Goal: Check status

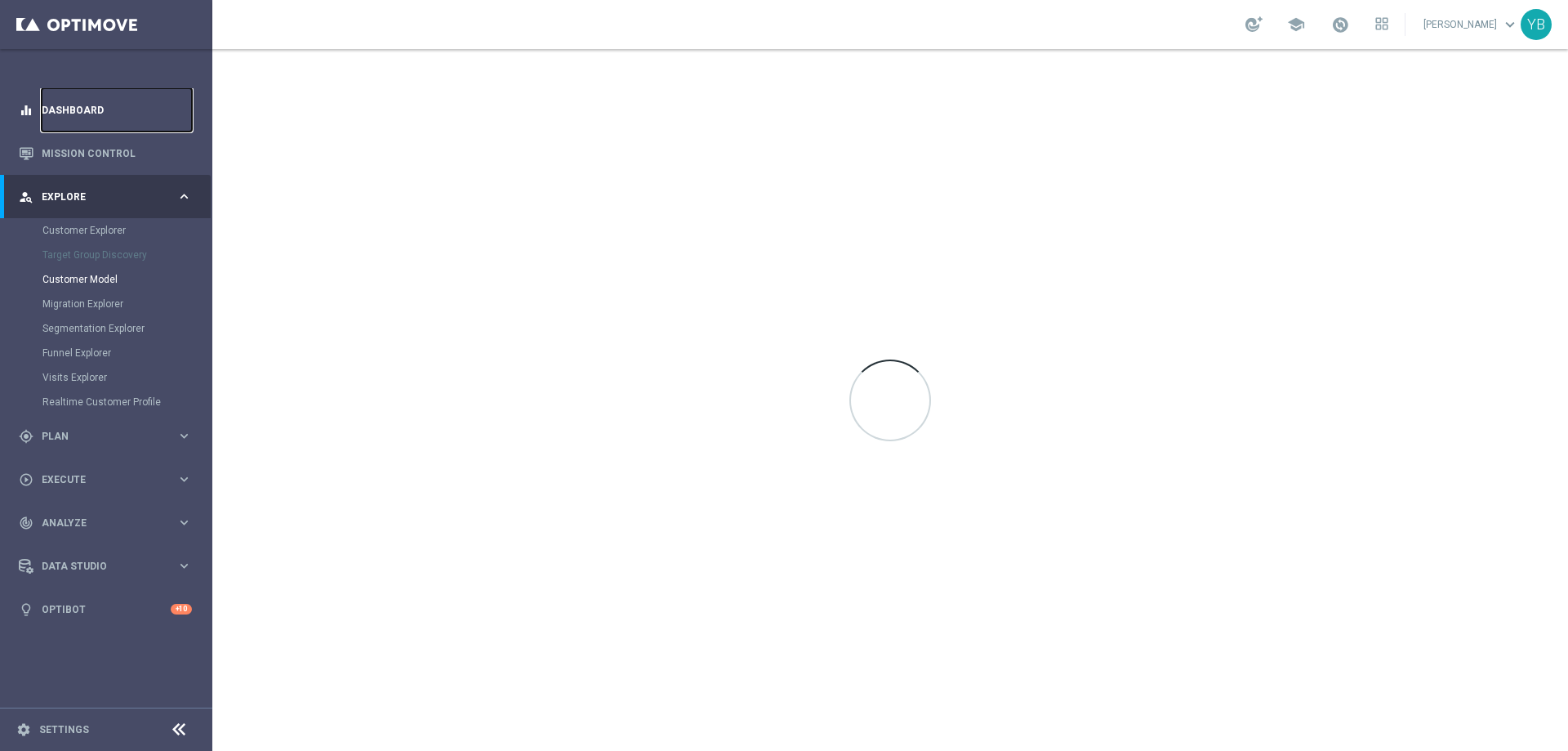
click at [85, 112] on link "Dashboard" at bounding box center [117, 109] width 151 height 43
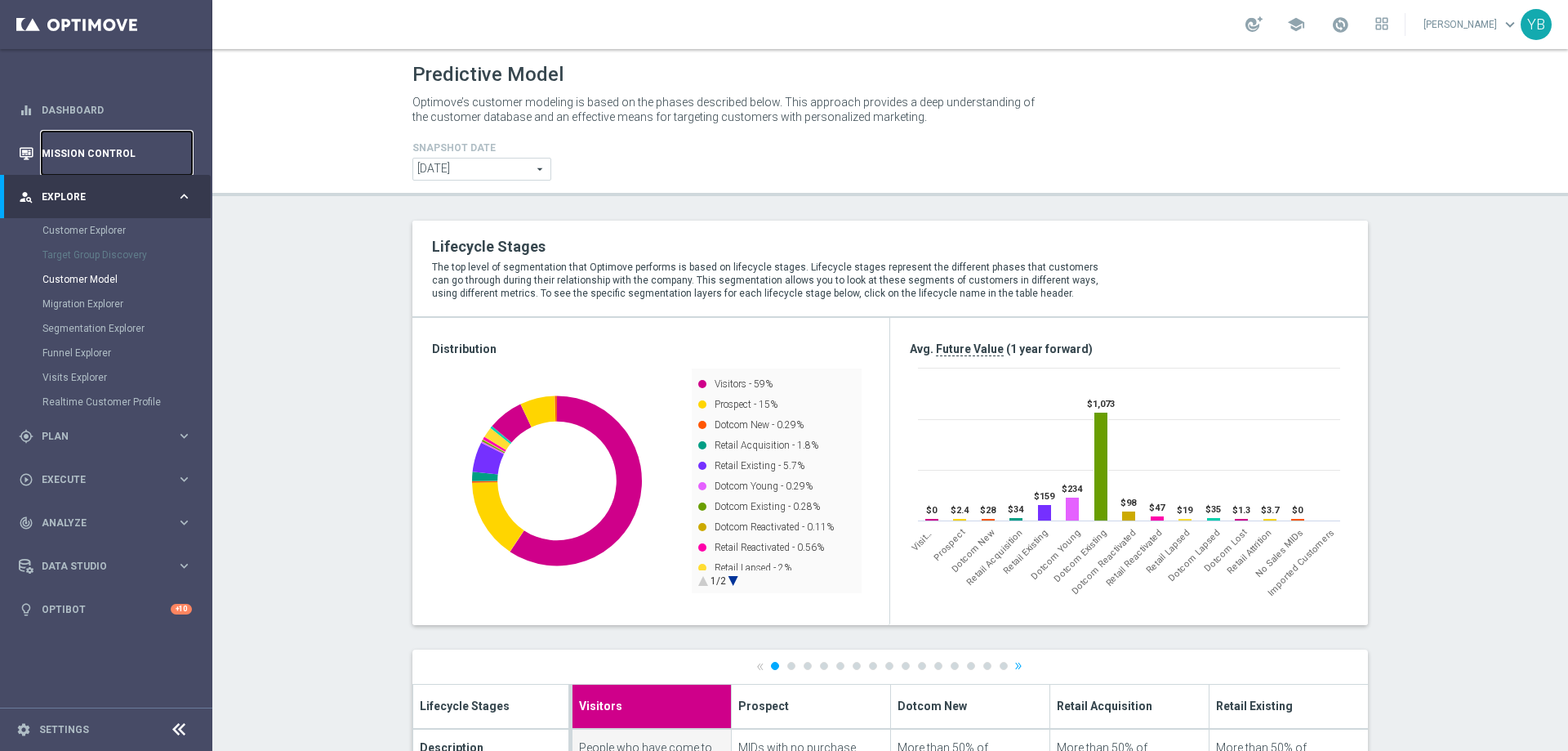
click at [98, 153] on link "Mission Control" at bounding box center [117, 153] width 151 height 43
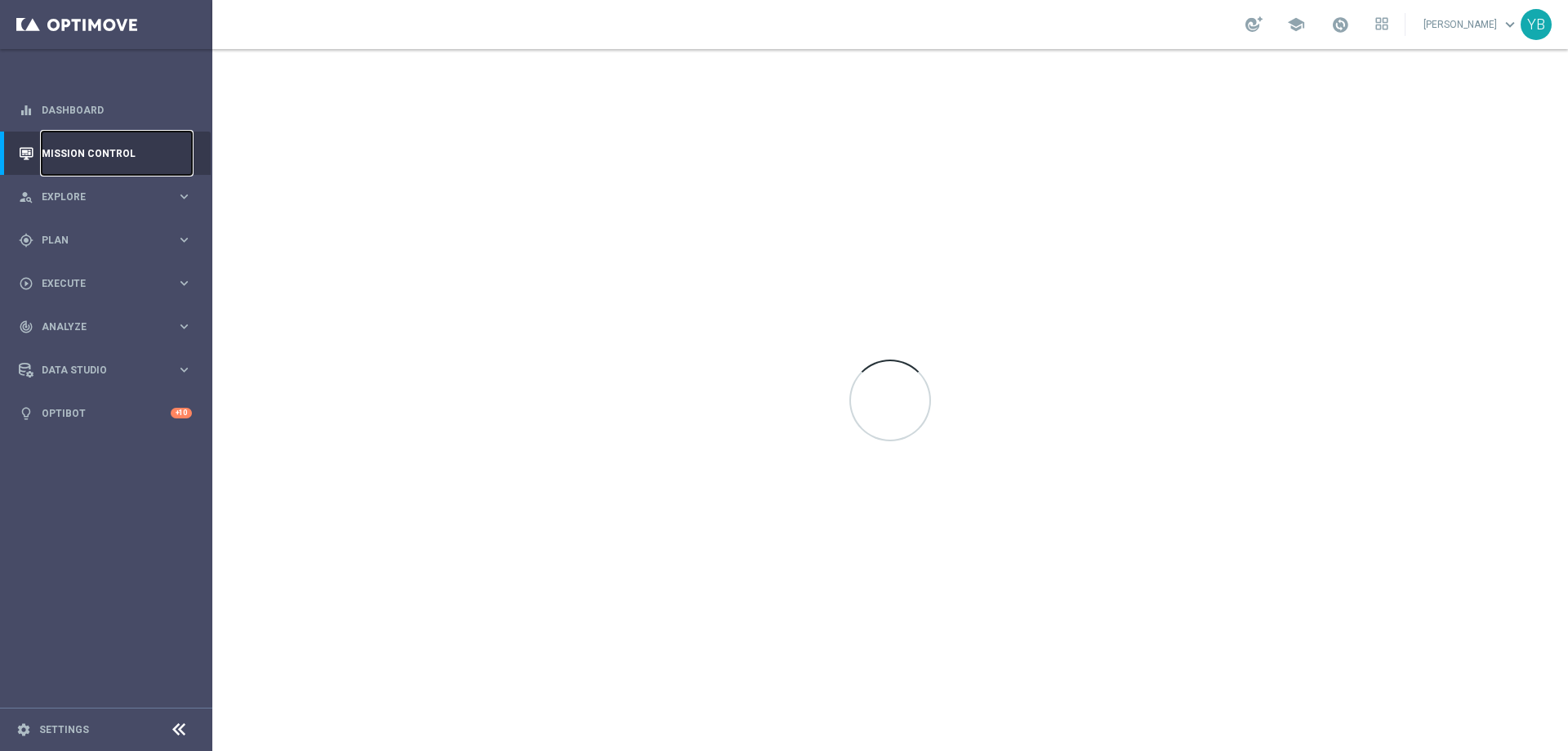
click at [98, 153] on link "Mission Control" at bounding box center [117, 153] width 151 height 43
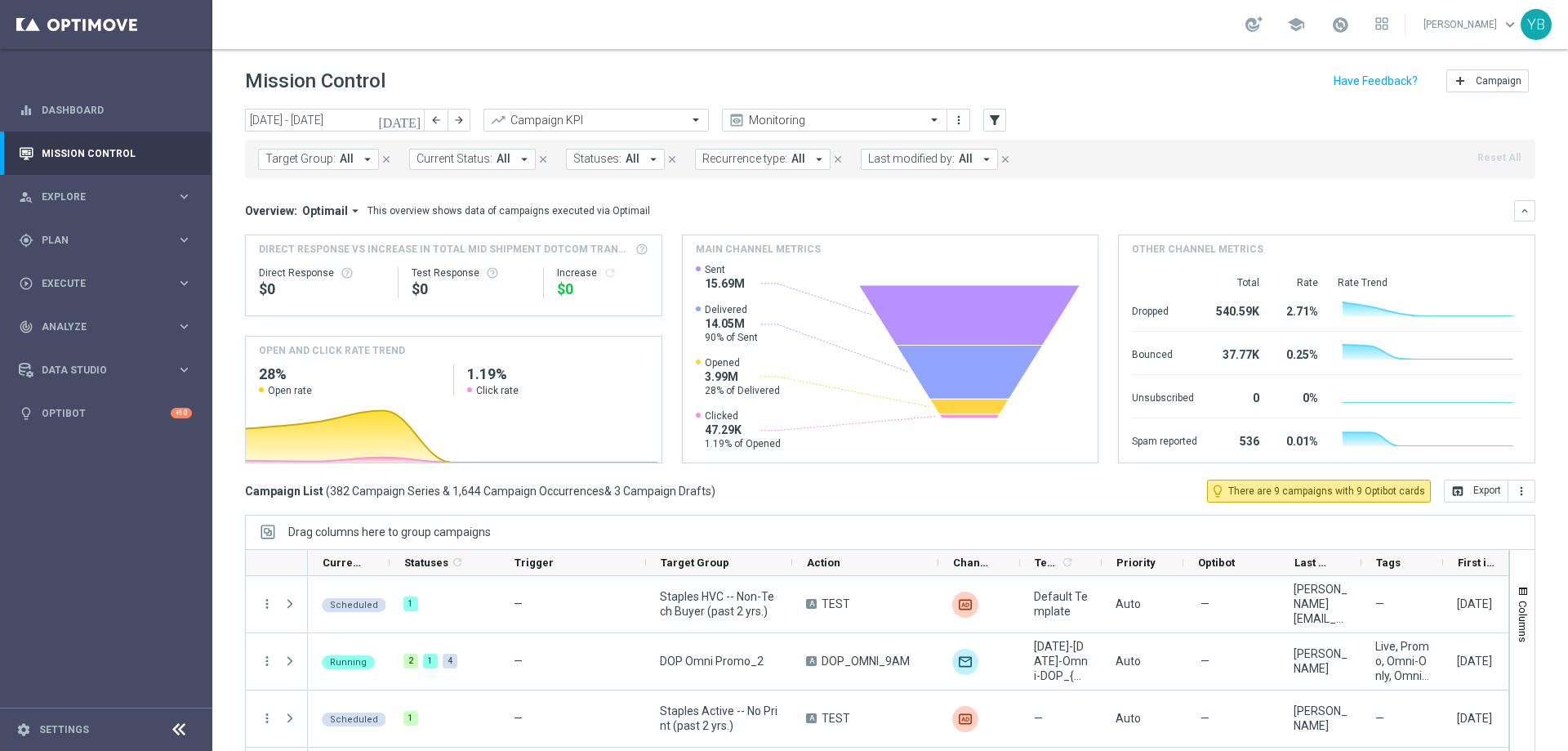
click at [417, 121] on icon "[DATE]" at bounding box center [400, 120] width 44 height 14
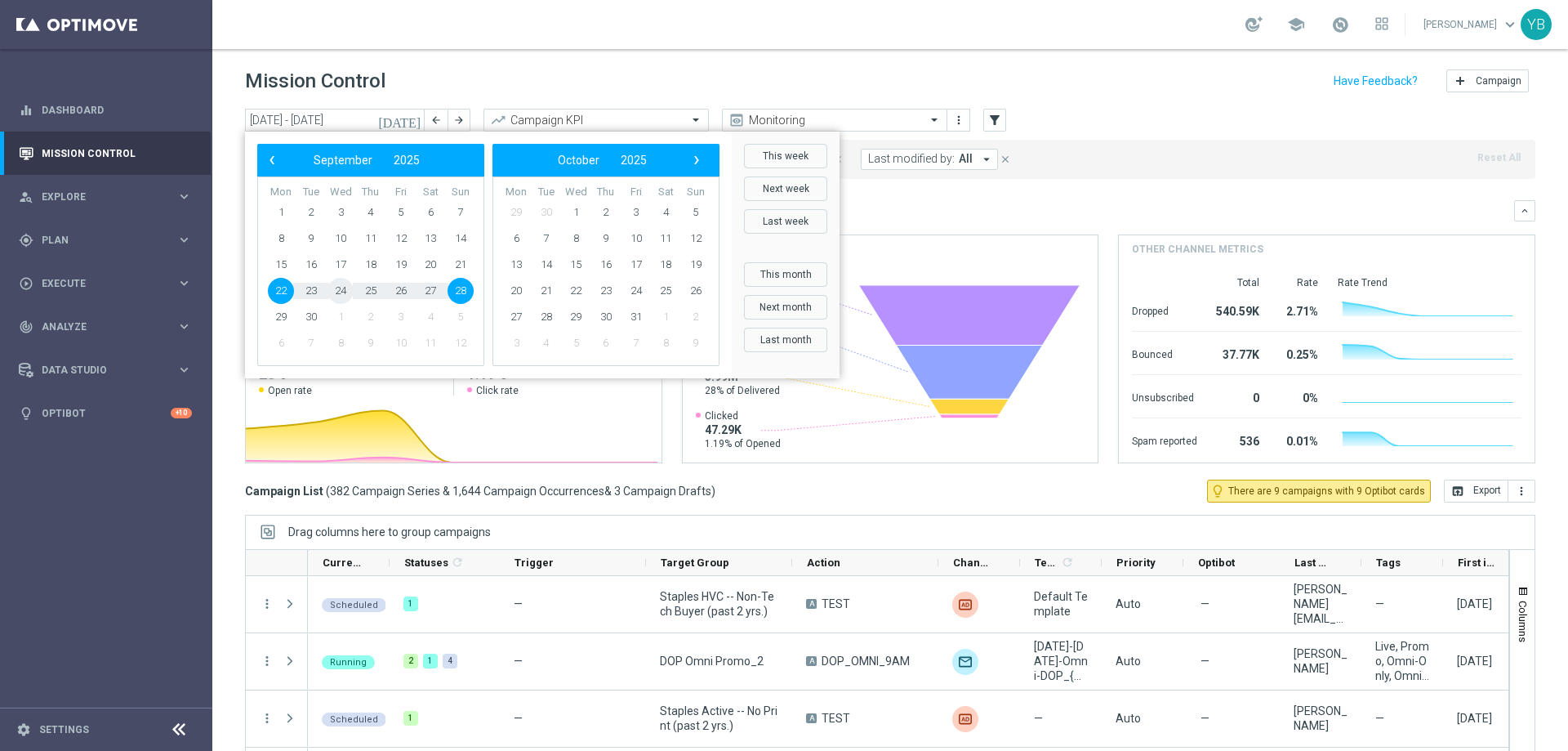
click at [346, 291] on span "24" at bounding box center [340, 290] width 26 height 26
type input "[DATE] - [DATE]"
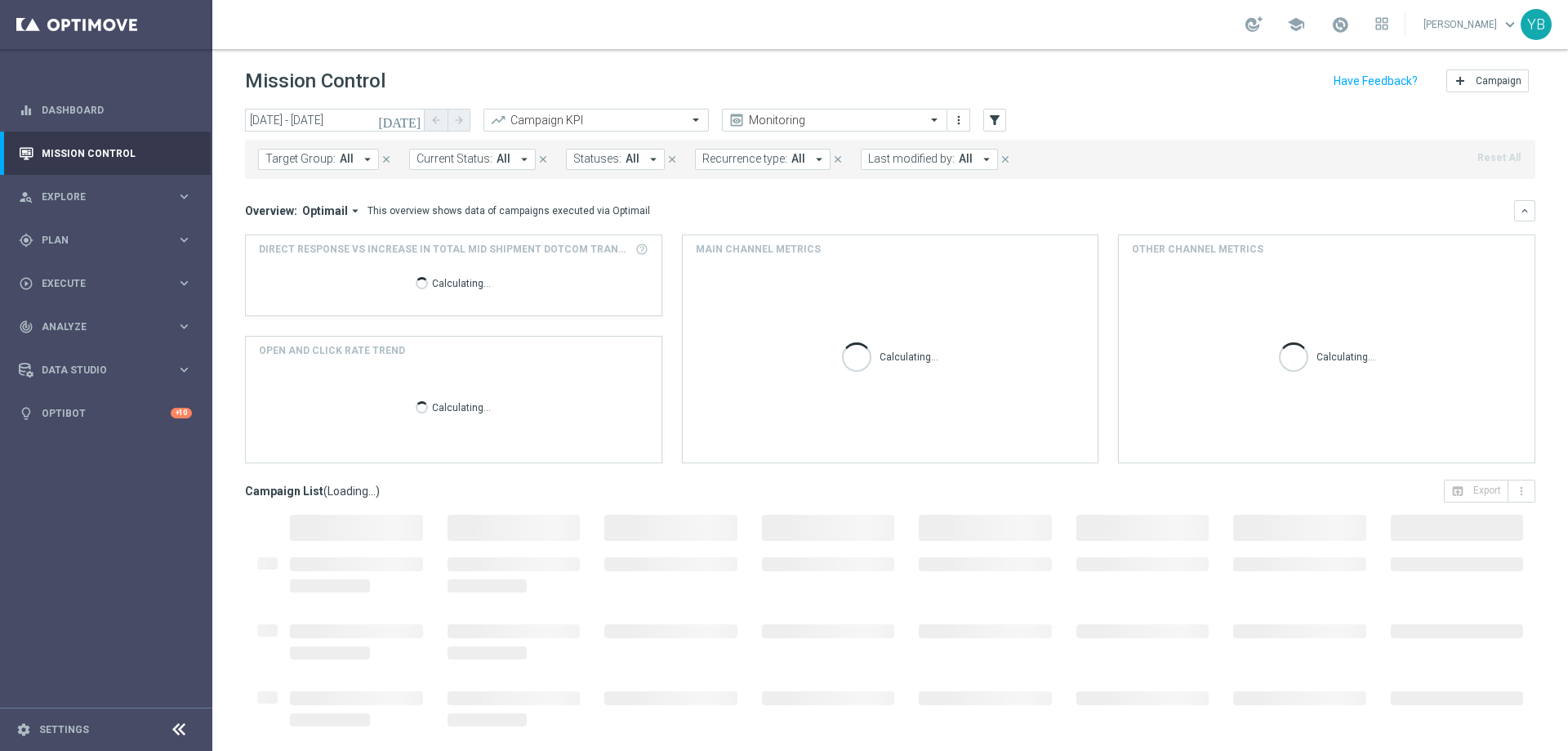
click at [355, 205] on icon "arrow_drop_down" at bounding box center [355, 210] width 14 height 14
click at [307, 236] on div "Analysis" at bounding box center [297, 236] width 40 height 14
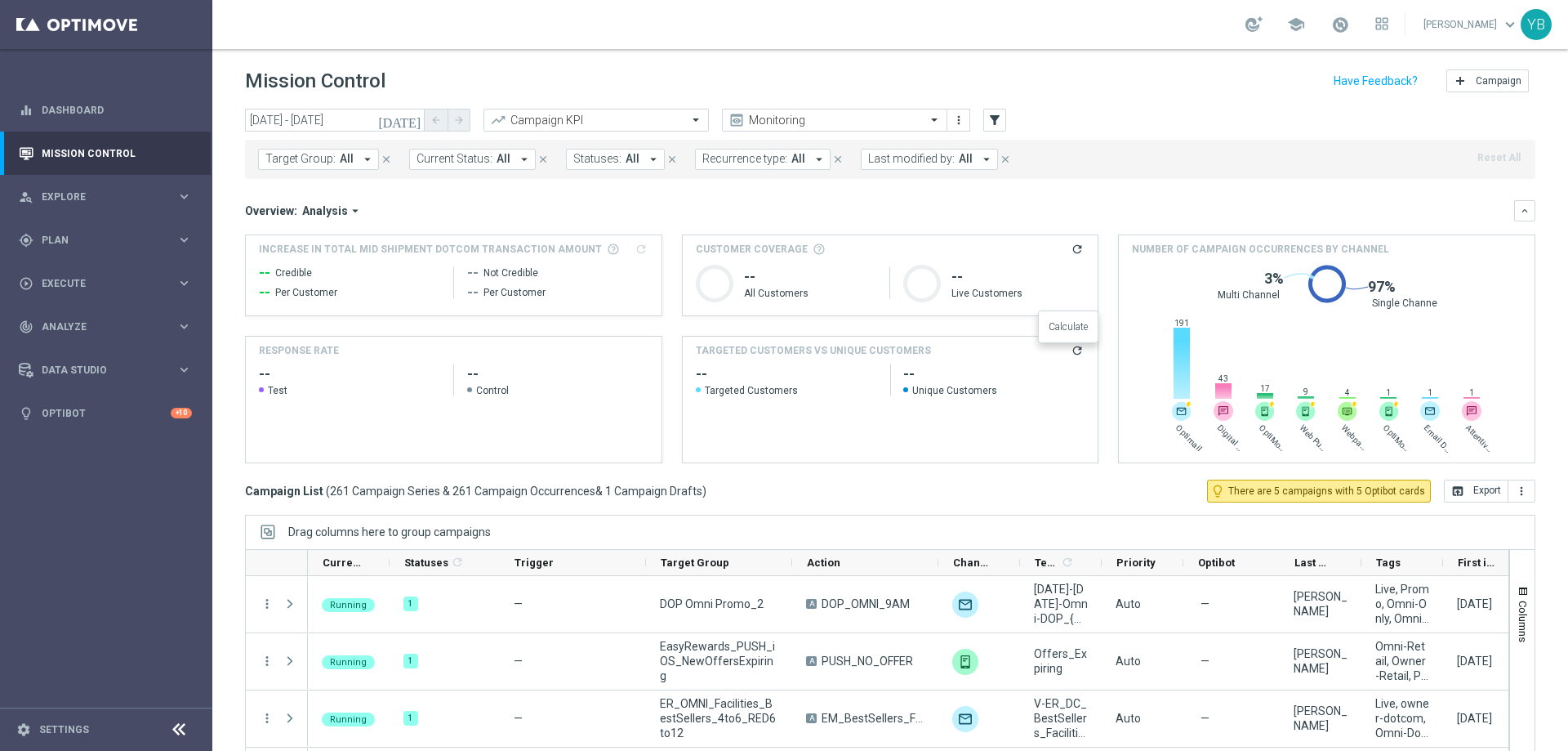
click at [1070, 354] on icon "refresh" at bounding box center [1077, 351] width 14 height 14
click at [180, 325] on icon "keyboard_arrow_right" at bounding box center [185, 327] width 15 height 15
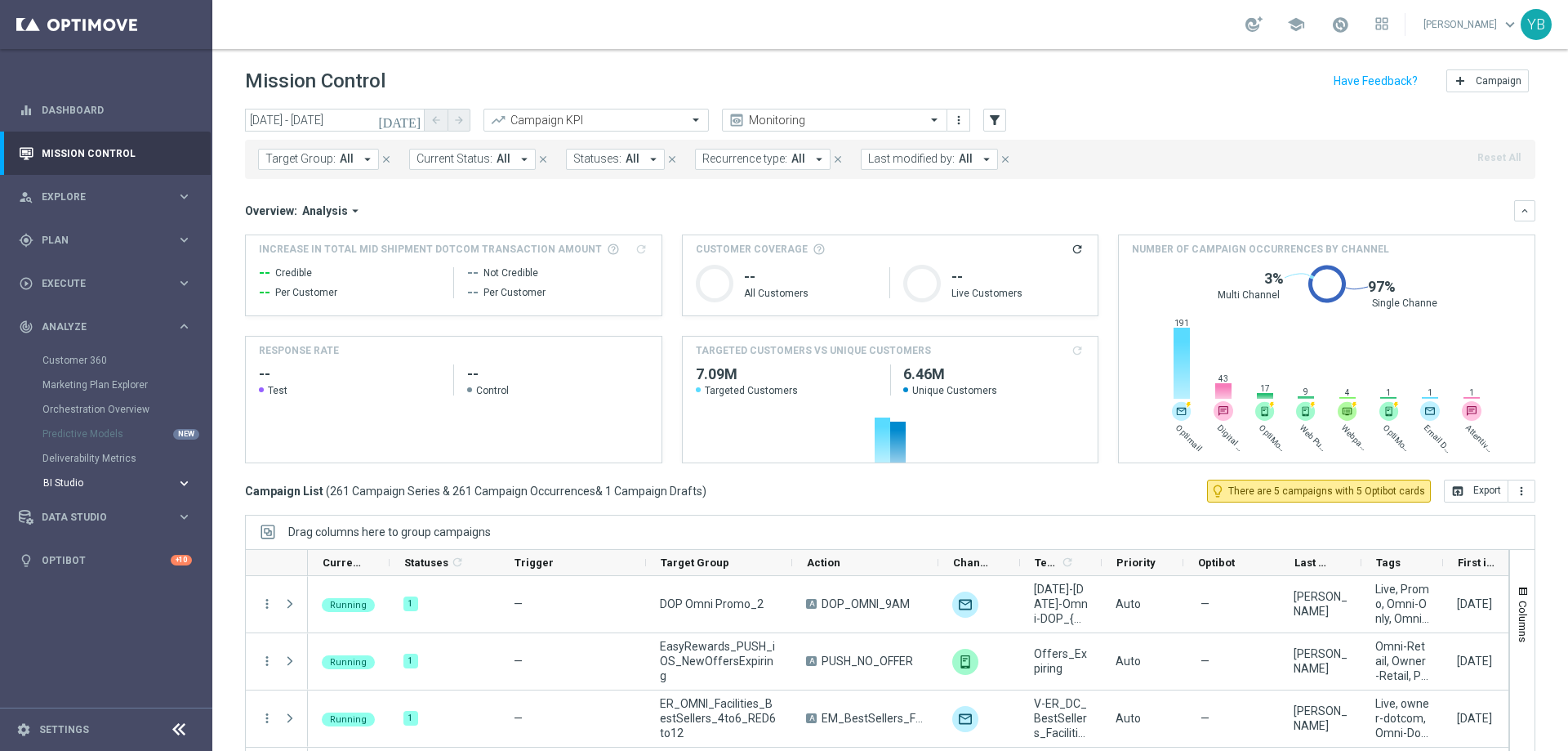
click at [183, 482] on icon "keyboard_arrow_right" at bounding box center [185, 483] width 15 height 15
click at [92, 534] on link "Emails Baseline Matchback" at bounding box center [109, 533] width 119 height 14
